Goal: Task Accomplishment & Management: Use online tool/utility

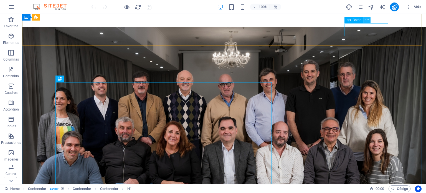
click at [367, 17] on icon at bounding box center [367, 20] width 3 height 6
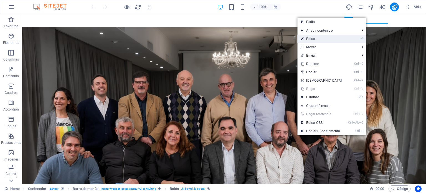
click at [328, 38] on link "⏎ Editar" at bounding box center [321, 39] width 48 height 8
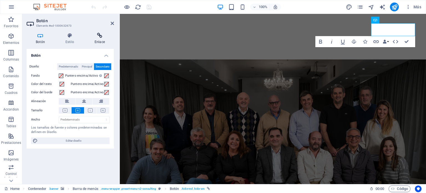
click at [97, 36] on icon at bounding box center [99, 36] width 29 height 6
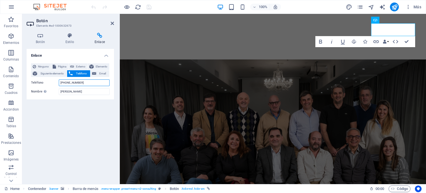
drag, startPoint x: 90, startPoint y: 80, endPoint x: 54, endPoint y: 80, distance: 35.5
click at [54, 80] on div "Teléfono [PHONE_NUMBER]" at bounding box center [70, 82] width 79 height 7
click at [82, 116] on div "Enlace Ninguno Página Externo Elemento Siguiente elemento Teléfono Email Página…" at bounding box center [70, 114] width 87 height 131
click at [111, 24] on icon at bounding box center [112, 23] width 3 height 4
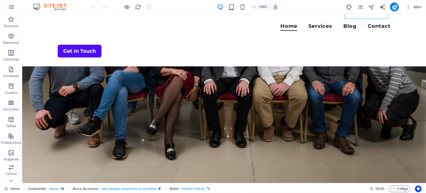
scroll to position [115, 0]
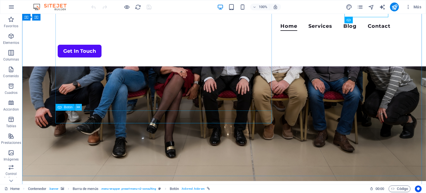
click at [78, 107] on icon at bounding box center [78, 107] width 3 height 6
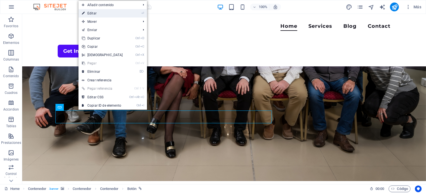
click at [102, 12] on link "⏎ Editar" at bounding box center [103, 13] width 48 height 8
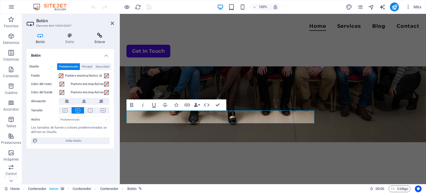
click at [98, 39] on h4 "Enlace" at bounding box center [99, 39] width 29 height 12
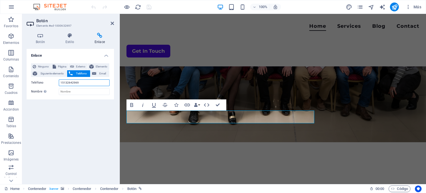
drag, startPoint x: 85, startPoint y: 81, endPoint x: 47, endPoint y: 87, distance: 38.9
click at [47, 87] on div "Ninguno Página Externo Elemento Siguiente elemento Teléfono Email Página Home S…" at bounding box center [70, 79] width 79 height 32
paste input "[PHONE_NUMBER]"
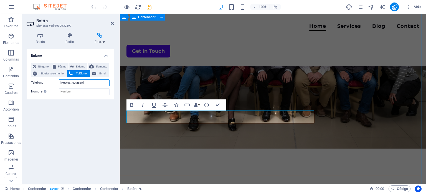
type input "[PHONE_NUMBER]"
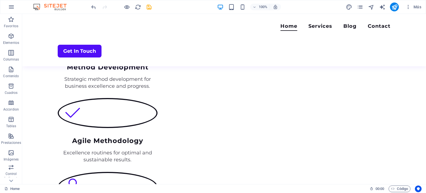
scroll to position [752, 0]
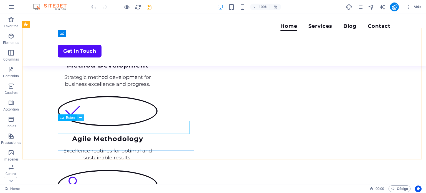
click at [82, 118] on icon at bounding box center [80, 118] width 3 height 6
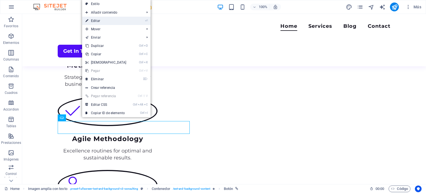
click at [112, 23] on link "⏎ Editar" at bounding box center [106, 21] width 48 height 8
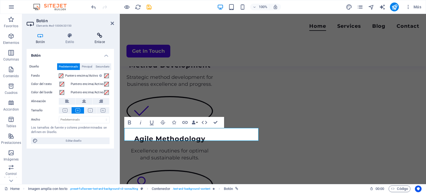
click at [101, 39] on h4 "Enlace" at bounding box center [99, 39] width 29 height 12
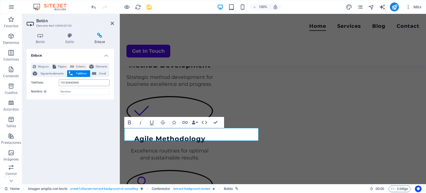
drag, startPoint x: 85, startPoint y: 79, endPoint x: 74, endPoint y: 81, distance: 11.3
click at [74, 81] on div "Ninguno Página Externo Elemento Siguiente elemento Teléfono Email Página Home S…" at bounding box center [70, 79] width 79 height 32
drag, startPoint x: 83, startPoint y: 83, endPoint x: 44, endPoint y: 80, distance: 39.2
click at [44, 80] on div "Teléfono [PHONE_NUMBER]" at bounding box center [70, 82] width 79 height 7
paste input "[PHONE_NUMBER]"
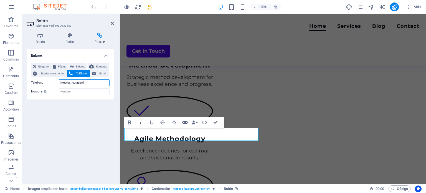
type input "[PHONE_NUMBER]"
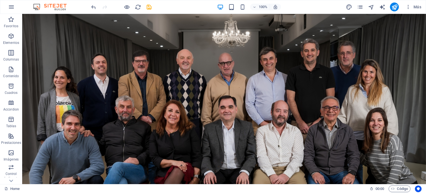
scroll to position [0, 0]
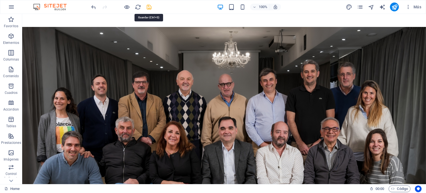
click at [149, 7] on icon "save" at bounding box center [149, 7] width 6 height 6
click at [139, 7] on icon "reload" at bounding box center [138, 7] width 6 height 6
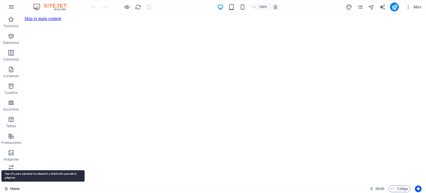
click at [12, 190] on link "Home" at bounding box center [11, 188] width 15 height 7
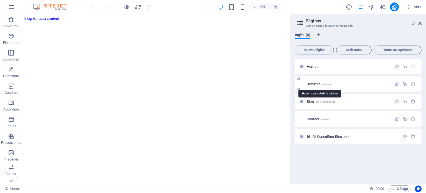
click at [314, 84] on span "Services /services" at bounding box center [320, 84] width 26 height 4
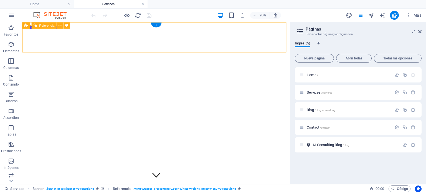
click at [420, 32] on icon at bounding box center [419, 31] width 3 height 4
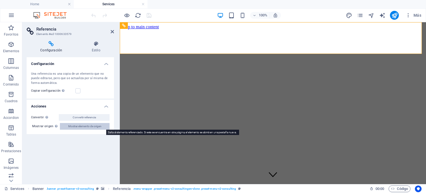
click at [85, 127] on span "Mostrar elemento de origen" at bounding box center [84, 126] width 33 height 7
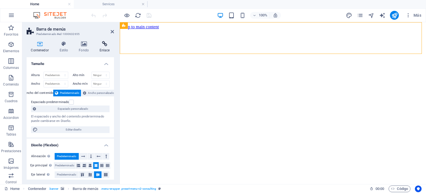
click at [107, 48] on h4 "Enlace" at bounding box center [104, 47] width 19 height 12
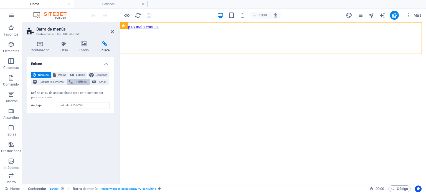
click at [83, 82] on span "Teléfono" at bounding box center [81, 82] width 14 height 7
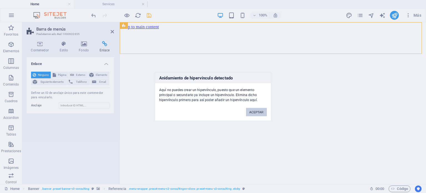
click at [257, 113] on button "ACEPTAR" at bounding box center [256, 112] width 21 height 8
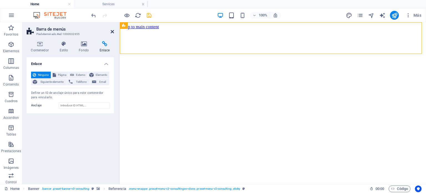
click at [113, 32] on icon at bounding box center [112, 31] width 3 height 4
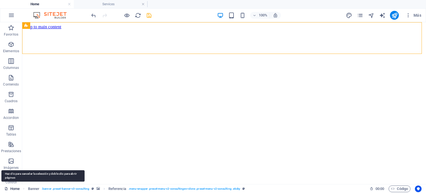
click at [15, 187] on link "Home" at bounding box center [11, 188] width 15 height 7
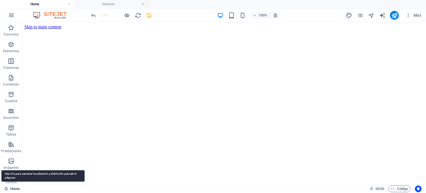
click at [15, 187] on link "Home" at bounding box center [11, 188] width 15 height 7
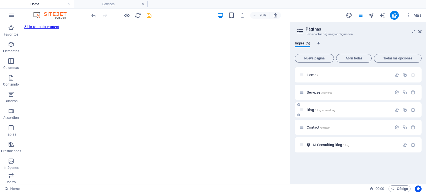
click at [311, 110] on span "Blog /blog-consulting" at bounding box center [321, 110] width 29 height 4
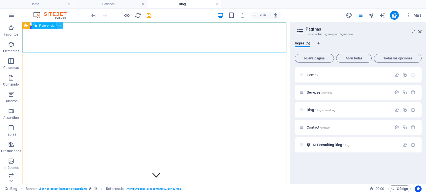
click at [61, 24] on icon at bounding box center [60, 25] width 3 height 6
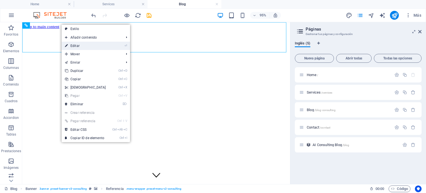
click at [81, 44] on link "⏎ Editar" at bounding box center [86, 46] width 48 height 8
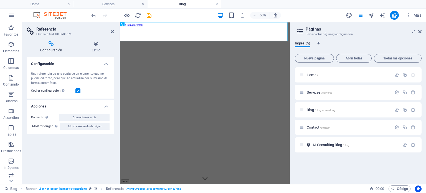
click at [48, 45] on icon at bounding box center [51, 44] width 49 height 6
click at [95, 47] on h4 "Estilo" at bounding box center [96, 47] width 36 height 12
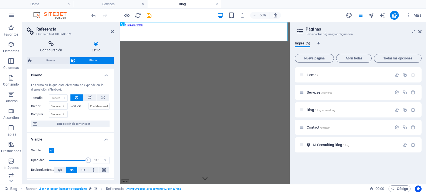
click at [52, 45] on icon at bounding box center [51, 44] width 49 height 6
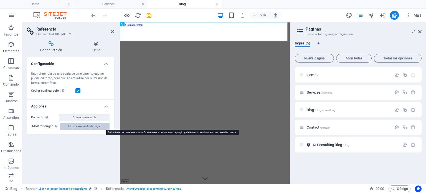
click at [90, 128] on span "Mostrar elemento de origen" at bounding box center [84, 126] width 33 height 7
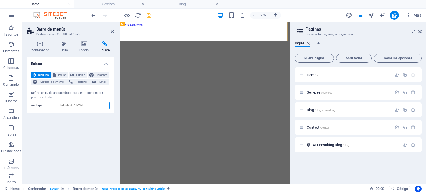
click at [86, 107] on input "Anclaje" at bounding box center [84, 105] width 51 height 7
click at [80, 80] on span "Teléfono" at bounding box center [81, 82] width 14 height 7
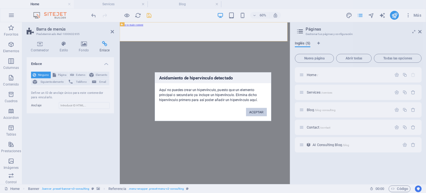
click at [255, 115] on button "ACEPTAR" at bounding box center [256, 112] width 21 height 8
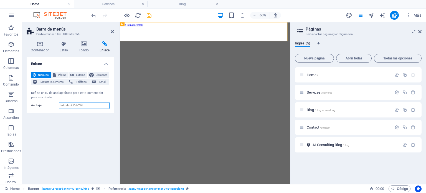
click at [80, 105] on input "Anclaje" at bounding box center [84, 105] width 51 height 7
click at [63, 46] on icon at bounding box center [63, 44] width 17 height 6
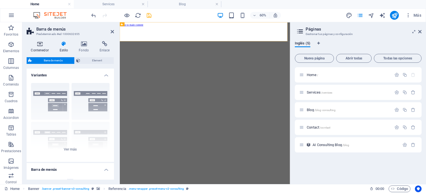
click at [37, 45] on icon at bounding box center [40, 44] width 26 height 6
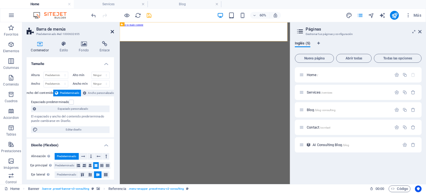
click at [114, 32] on icon at bounding box center [112, 31] width 3 height 4
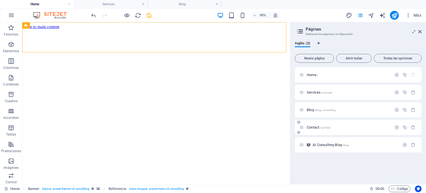
click at [302, 128] on icon at bounding box center [301, 127] width 5 height 5
click at [304, 128] on icon at bounding box center [301, 127] width 5 height 5
click at [311, 127] on span "Contact /contact" at bounding box center [319, 127] width 24 height 4
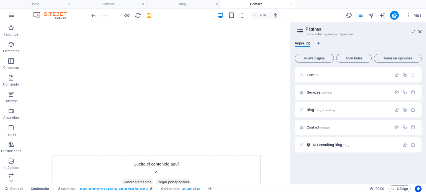
scroll to position [125, 0]
drag, startPoint x: 302, startPoint y: 74, endPoint x: 324, endPoint y: 138, distance: 67.9
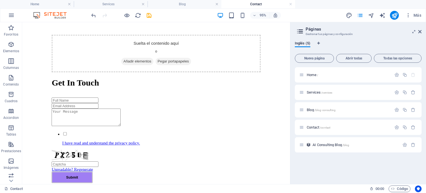
scroll to position [0, 0]
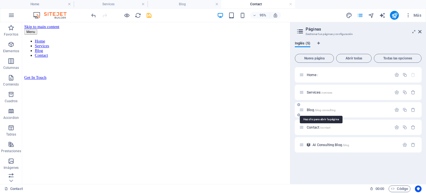
click at [310, 109] on span "Blog /blog-consulting" at bounding box center [321, 110] width 29 height 4
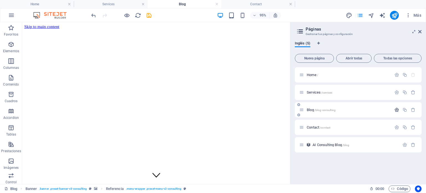
click at [397, 107] on icon "button" at bounding box center [397, 109] width 5 height 5
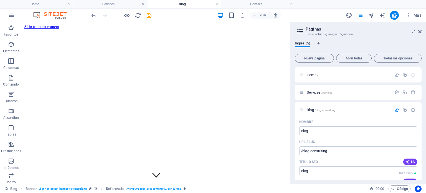
drag, startPoint x: 421, startPoint y: 101, endPoint x: 422, endPoint y: 112, distance: 11.1
click at [422, 112] on div "Inglés (5) Nueva página Abrir todas Todas las opciones Home / Services /service…" at bounding box center [358, 110] width 136 height 147
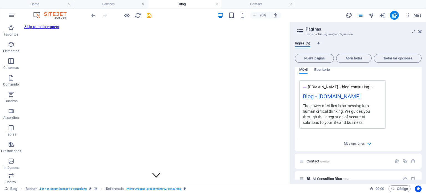
scroll to position [198, 0]
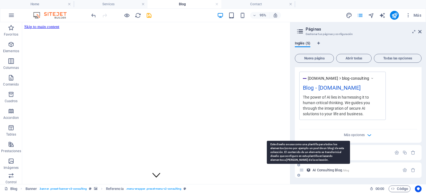
click at [310, 170] on icon at bounding box center [308, 170] width 5 height 5
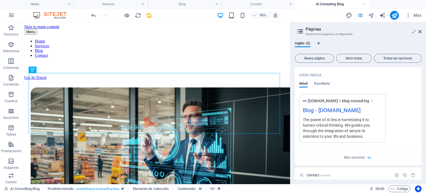
scroll to position [138, 0]
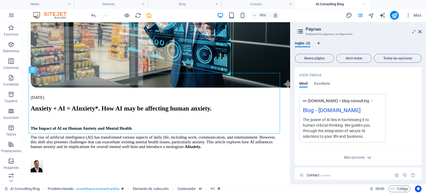
select select "68dd57b2c018a0d56500b450"
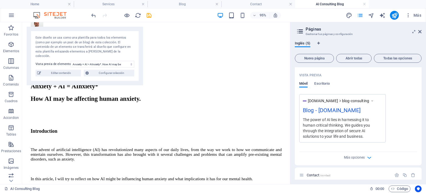
scroll to position [313, 0]
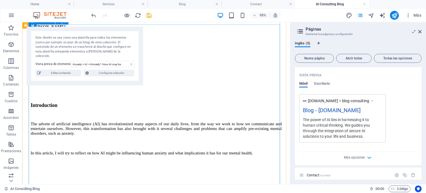
click at [221, 173] on figure at bounding box center [163, 173] width 264 height 0
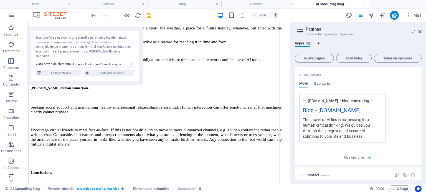
scroll to position [1726, 0]
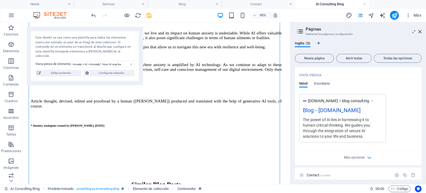
scroll to position [2024, 0]
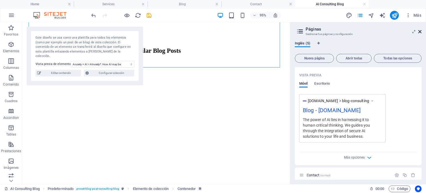
click at [421, 33] on icon at bounding box center [419, 31] width 3 height 4
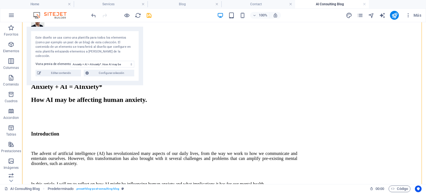
scroll to position [302, 0]
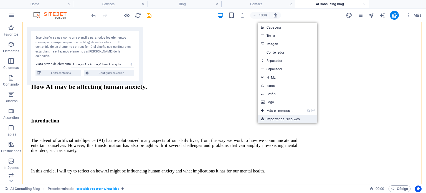
click at [260, 122] on link "Importar del sitio web" at bounding box center [288, 119] width 60 height 8
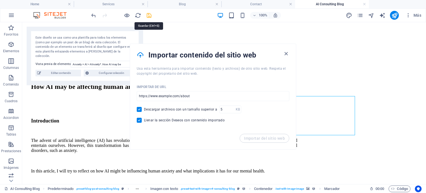
click at [148, 15] on icon "save" at bounding box center [149, 15] width 6 height 6
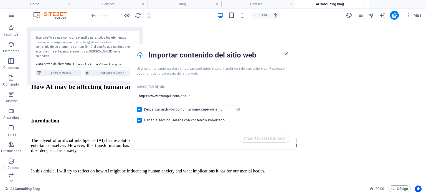
click at [140, 122] on input "Llenar la sección Deseos con contenido importado" at bounding box center [140, 120] width 7 height 5
checkbox input "false"
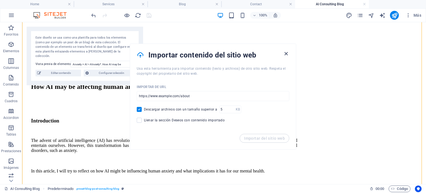
click at [284, 53] on icon "button" at bounding box center [286, 53] width 6 height 6
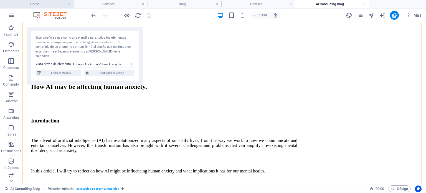
click at [48, 2] on h4 "Home" at bounding box center [37, 4] width 74 height 6
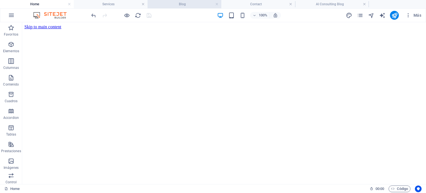
click at [173, 5] on h4 "Blog" at bounding box center [185, 4] width 74 height 6
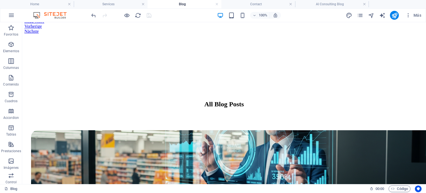
scroll to position [342, 0]
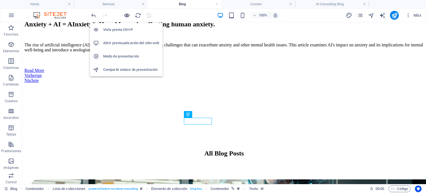
click at [125, 14] on icon "button" at bounding box center [127, 15] width 6 height 6
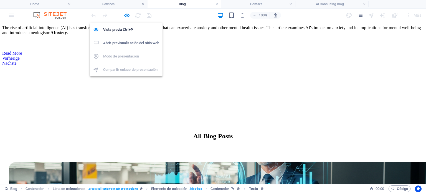
click at [125, 47] on li "Abrir previsualización del sitio web" at bounding box center [126, 42] width 73 height 13
click at [126, 14] on icon "button" at bounding box center [127, 15] width 6 height 6
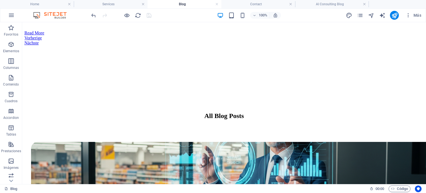
scroll to position [380, 0]
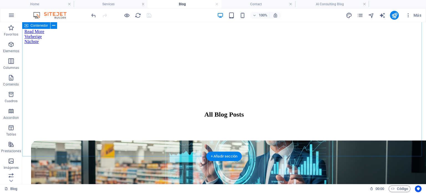
click at [259, 125] on div "All Blog Posts Anxiety + AI = AInxiety*. How AI may be affecting human anxiety.…" at bounding box center [224, 195] width 400 height 269
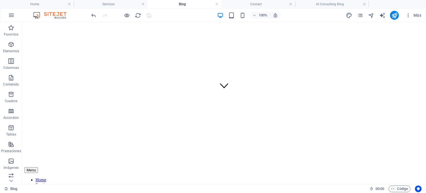
scroll to position [90, 0]
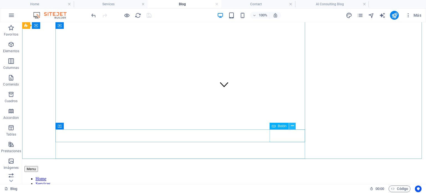
click at [293, 125] on icon at bounding box center [292, 126] width 3 height 6
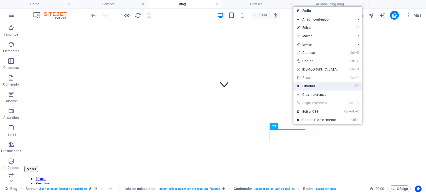
click at [309, 85] on link "⌦ Eliminar" at bounding box center [318, 86] width 48 height 8
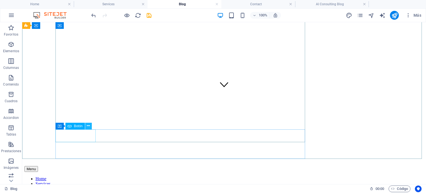
click at [88, 125] on icon at bounding box center [88, 126] width 3 height 6
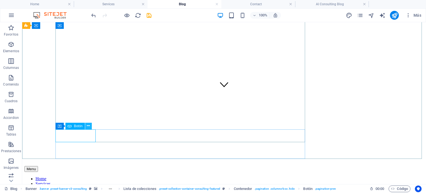
click at [88, 126] on icon at bounding box center [88, 126] width 3 height 6
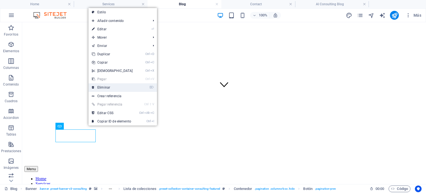
click at [106, 86] on link "⌦ Eliminar" at bounding box center [113, 87] width 48 height 8
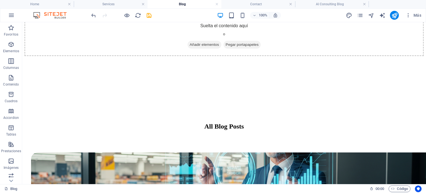
scroll to position [414, 0]
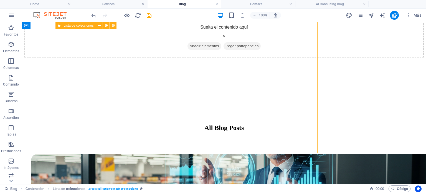
scroll to position [394, 0]
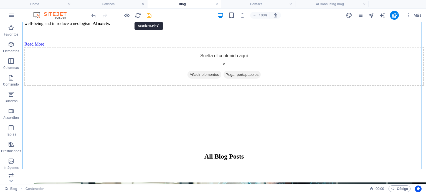
click at [150, 14] on icon "save" at bounding box center [149, 15] width 6 height 6
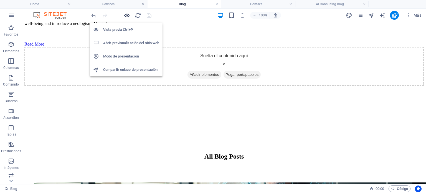
click at [127, 17] on icon "button" at bounding box center [127, 15] width 6 height 6
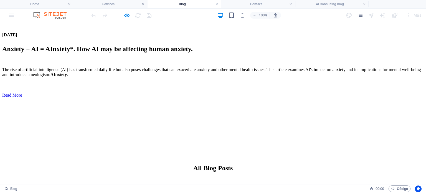
scroll to position [299, 0]
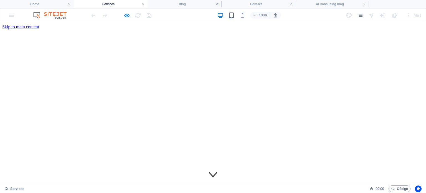
scroll to position [0, 0]
click at [40, 5] on h4 "Home" at bounding box center [37, 4] width 74 height 6
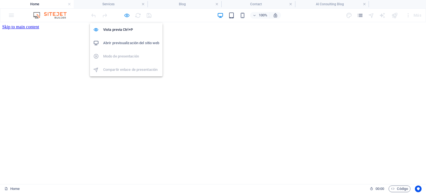
click at [126, 16] on icon "button" at bounding box center [127, 15] width 6 height 6
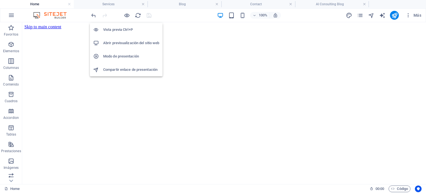
click at [123, 54] on h6 "Modo de presentación" at bounding box center [131, 56] width 56 height 7
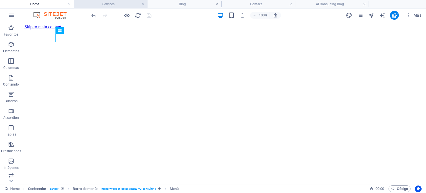
click at [116, 1] on h4 "Services" at bounding box center [111, 4] width 74 height 6
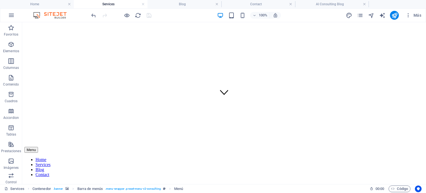
scroll to position [29, 0]
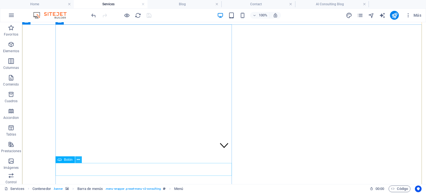
click at [80, 160] on icon at bounding box center [78, 160] width 3 height 6
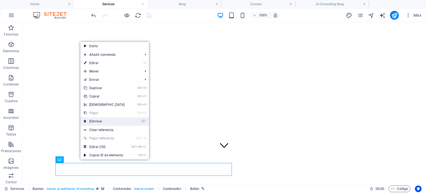
click at [104, 121] on link "⌦ Eliminar" at bounding box center [104, 121] width 48 height 8
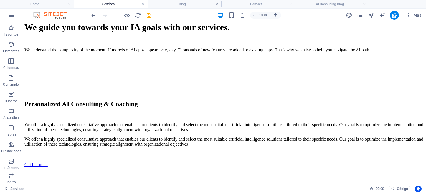
scroll to position [275, 0]
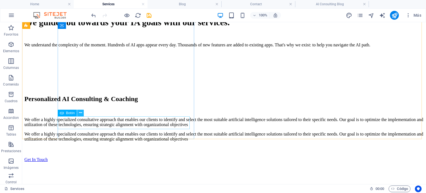
click at [80, 113] on icon at bounding box center [80, 113] width 3 height 6
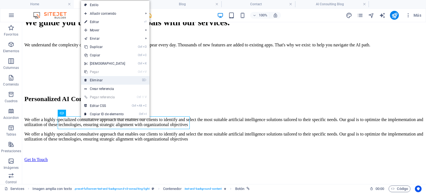
click at [97, 80] on link "⌦ Eliminar" at bounding box center [105, 80] width 48 height 8
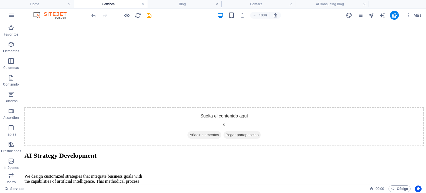
scroll to position [471, 0]
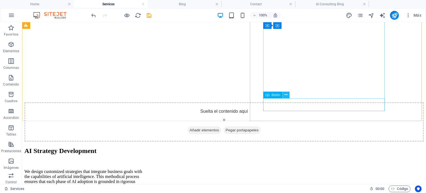
click at [287, 96] on icon at bounding box center [286, 95] width 3 height 6
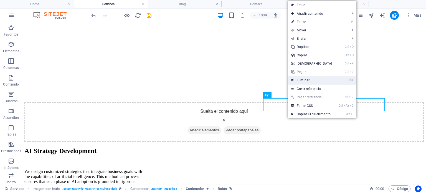
click at [303, 80] on link "⌦ Eliminar" at bounding box center [312, 80] width 48 height 8
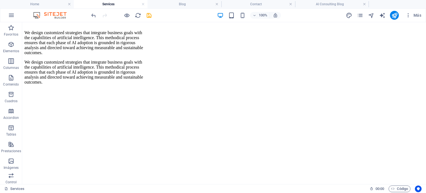
scroll to position [619, 0]
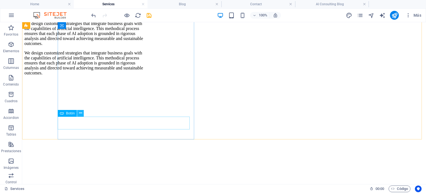
click at [82, 113] on icon at bounding box center [80, 113] width 3 height 6
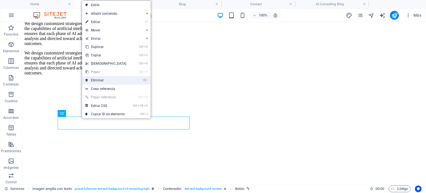
click at [97, 83] on link "⌦ Eliminar" at bounding box center [106, 80] width 48 height 8
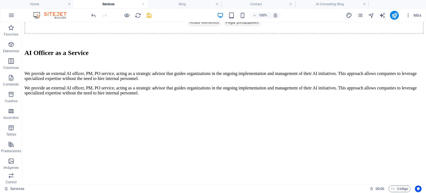
scroll to position [913, 0]
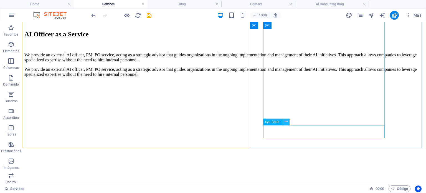
click at [287, 123] on icon at bounding box center [286, 122] width 3 height 6
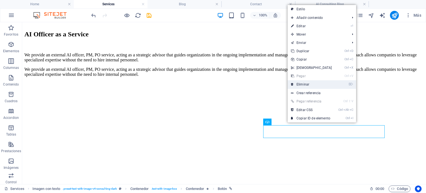
click at [305, 84] on link "⌦ Eliminar" at bounding box center [312, 84] width 48 height 8
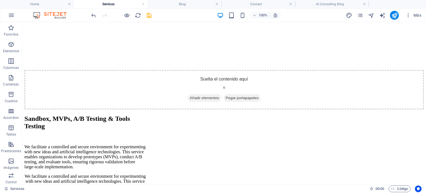
scroll to position [1082, 0]
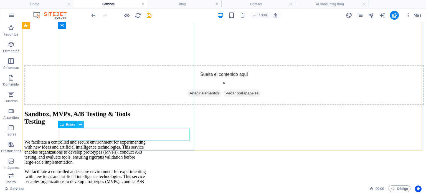
click at [83, 124] on button at bounding box center [80, 124] width 7 height 7
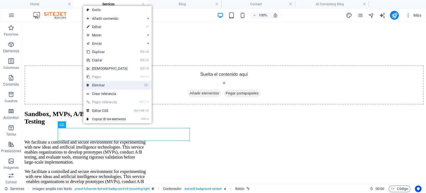
click at [103, 83] on link "⌦ Eliminar" at bounding box center [107, 85] width 48 height 8
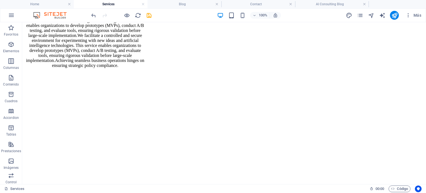
scroll to position [1240, 0]
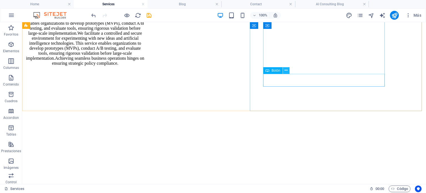
click at [287, 72] on icon at bounding box center [286, 70] width 3 height 6
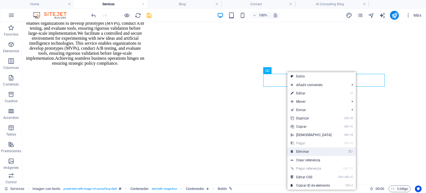
click at [307, 151] on link "⌦ Eliminar" at bounding box center [311, 151] width 48 height 8
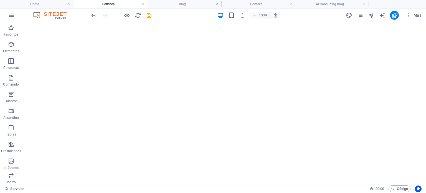
scroll to position [1334, 0]
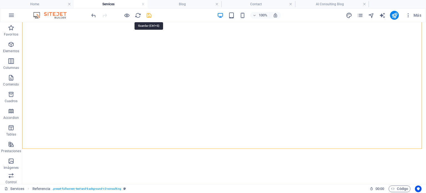
click at [148, 14] on icon "save" at bounding box center [149, 15] width 6 height 6
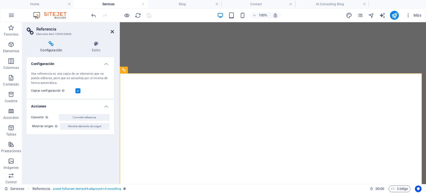
click at [112, 31] on icon at bounding box center [112, 31] width 3 height 4
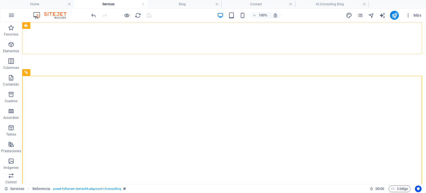
scroll to position [1275, 0]
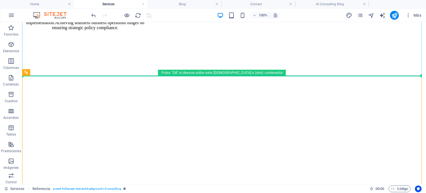
drag, startPoint x: 421, startPoint y: 156, endPoint x: 424, endPoint y: 11, distance: 144.9
click at [424, 11] on html "Skip to main content Menu Home Services Blog Contact Get In Touch We guide you …" at bounding box center [224, 28] width 404 height 2563
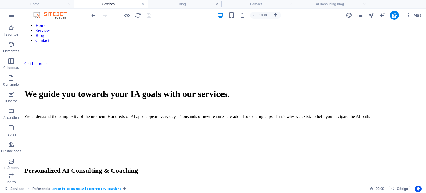
scroll to position [0, 0]
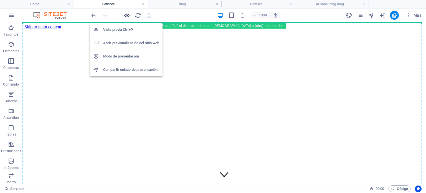
click at [127, 14] on icon "button" at bounding box center [127, 15] width 6 height 6
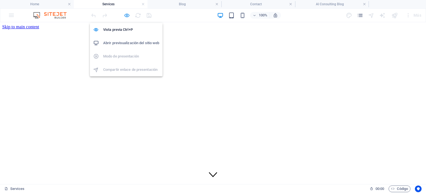
click at [125, 17] on icon "button" at bounding box center [127, 15] width 6 height 6
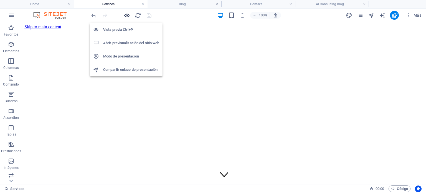
scroll to position [1313, 0]
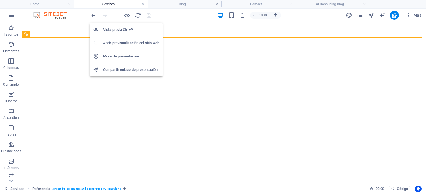
click at [123, 53] on h6 "Modo de presentación" at bounding box center [131, 56] width 56 height 7
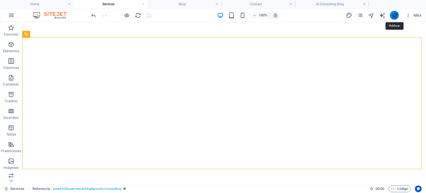
click at [394, 17] on icon "publish" at bounding box center [394, 15] width 6 height 6
